Goal: Task Accomplishment & Management: Use online tool/utility

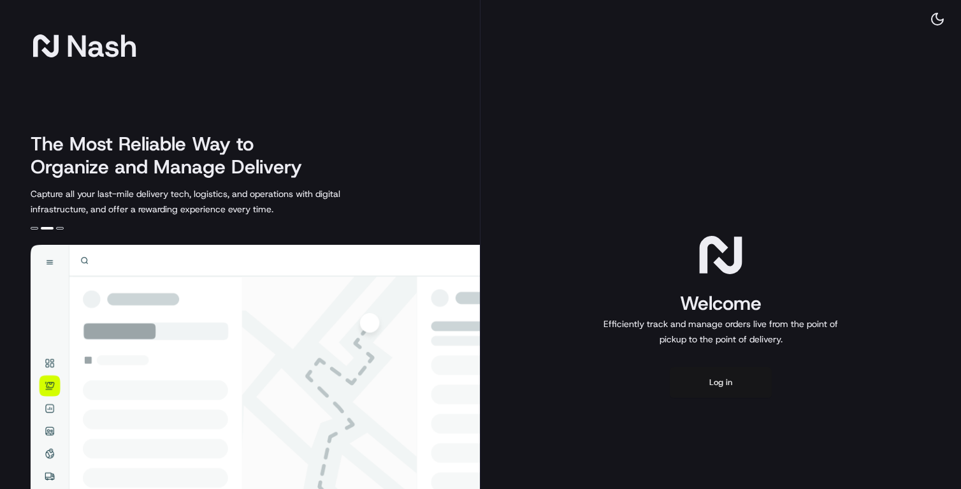
click at [713, 375] on button "Log in" at bounding box center [721, 382] width 102 height 31
